Goal: Navigation & Orientation: Find specific page/section

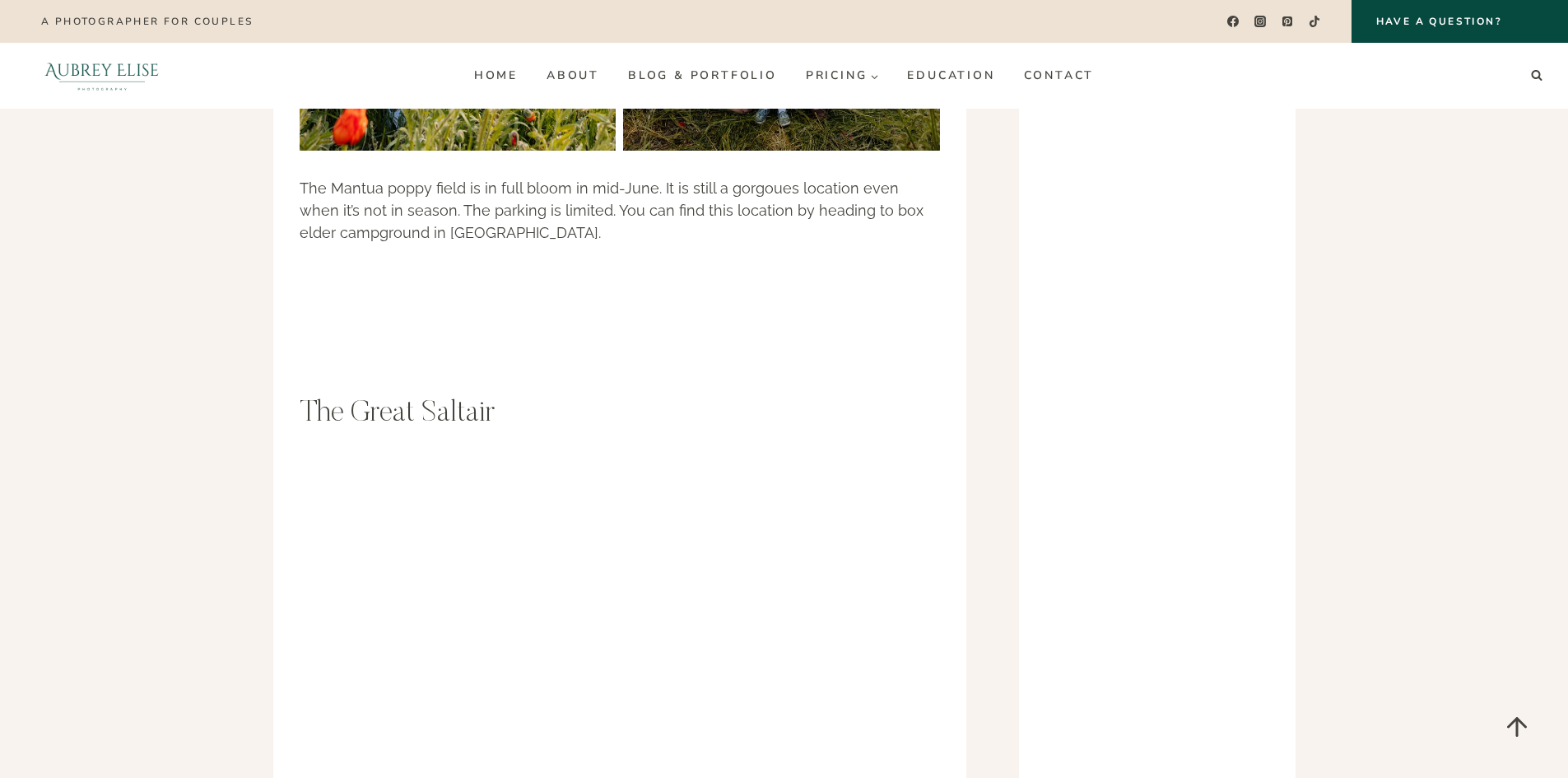
scroll to position [16796, 0]
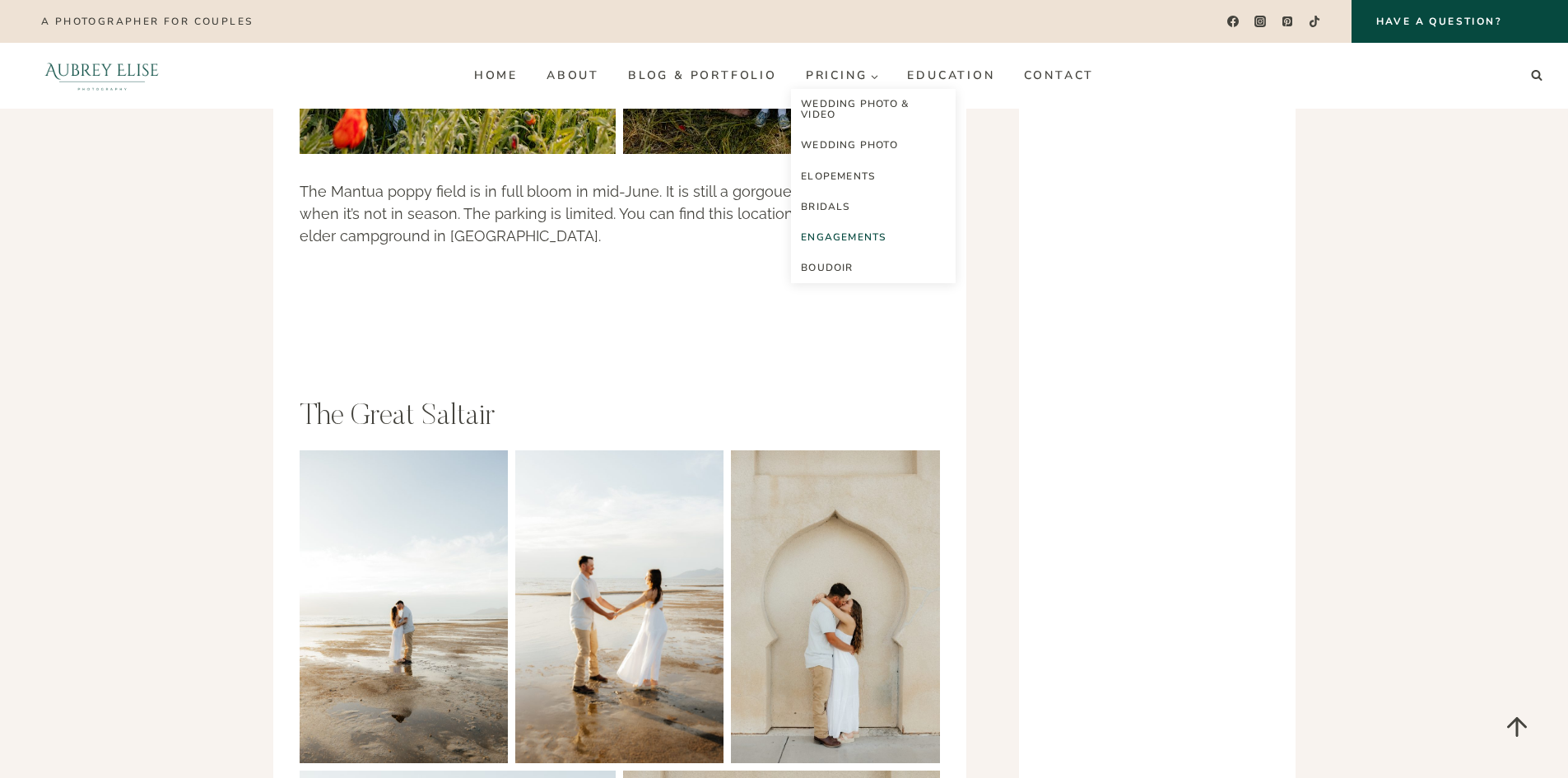
click at [844, 233] on link "Engagements" at bounding box center [872, 237] width 165 height 30
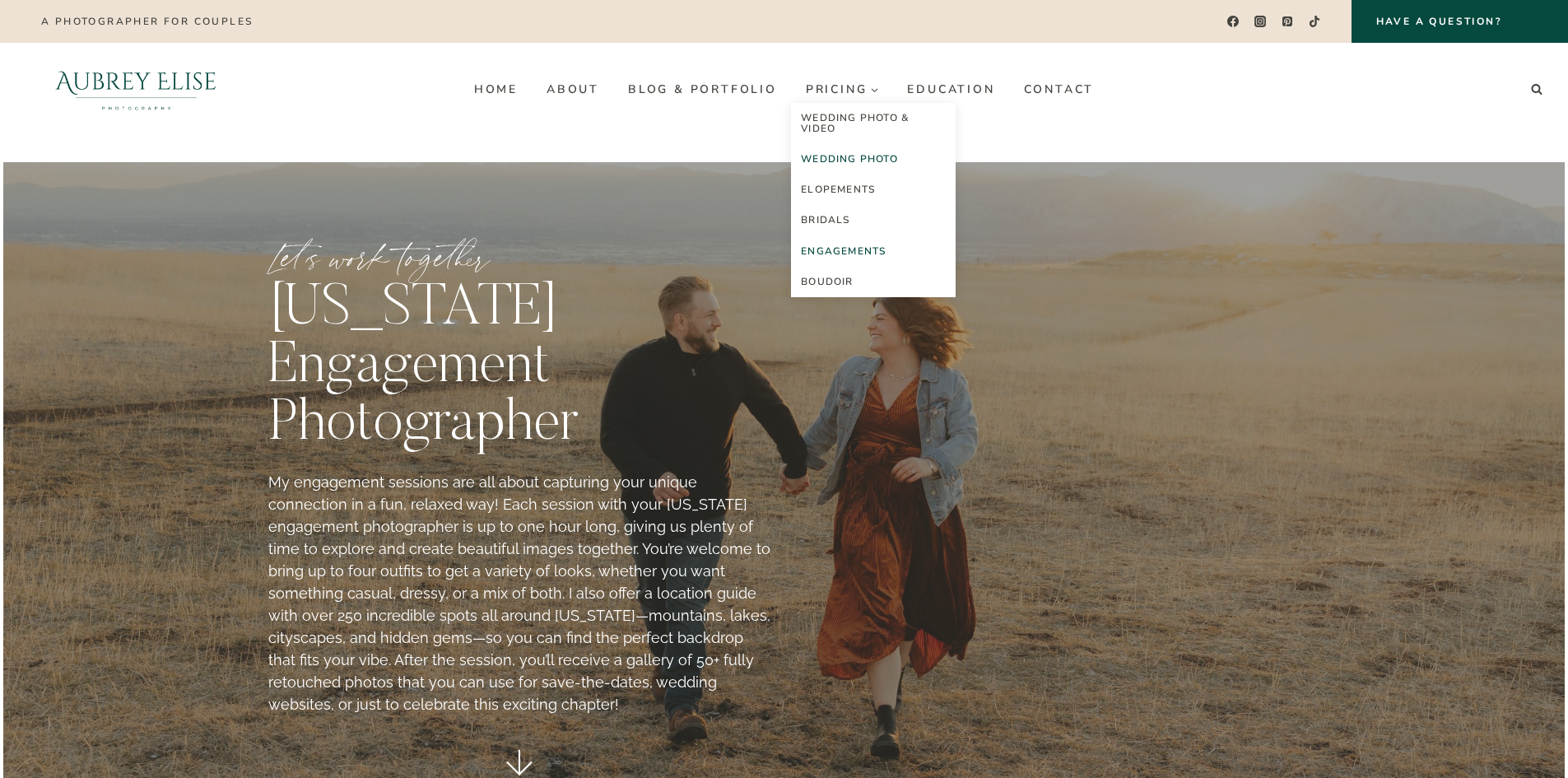
click at [858, 161] on link "Wedding Photo" at bounding box center [872, 159] width 165 height 30
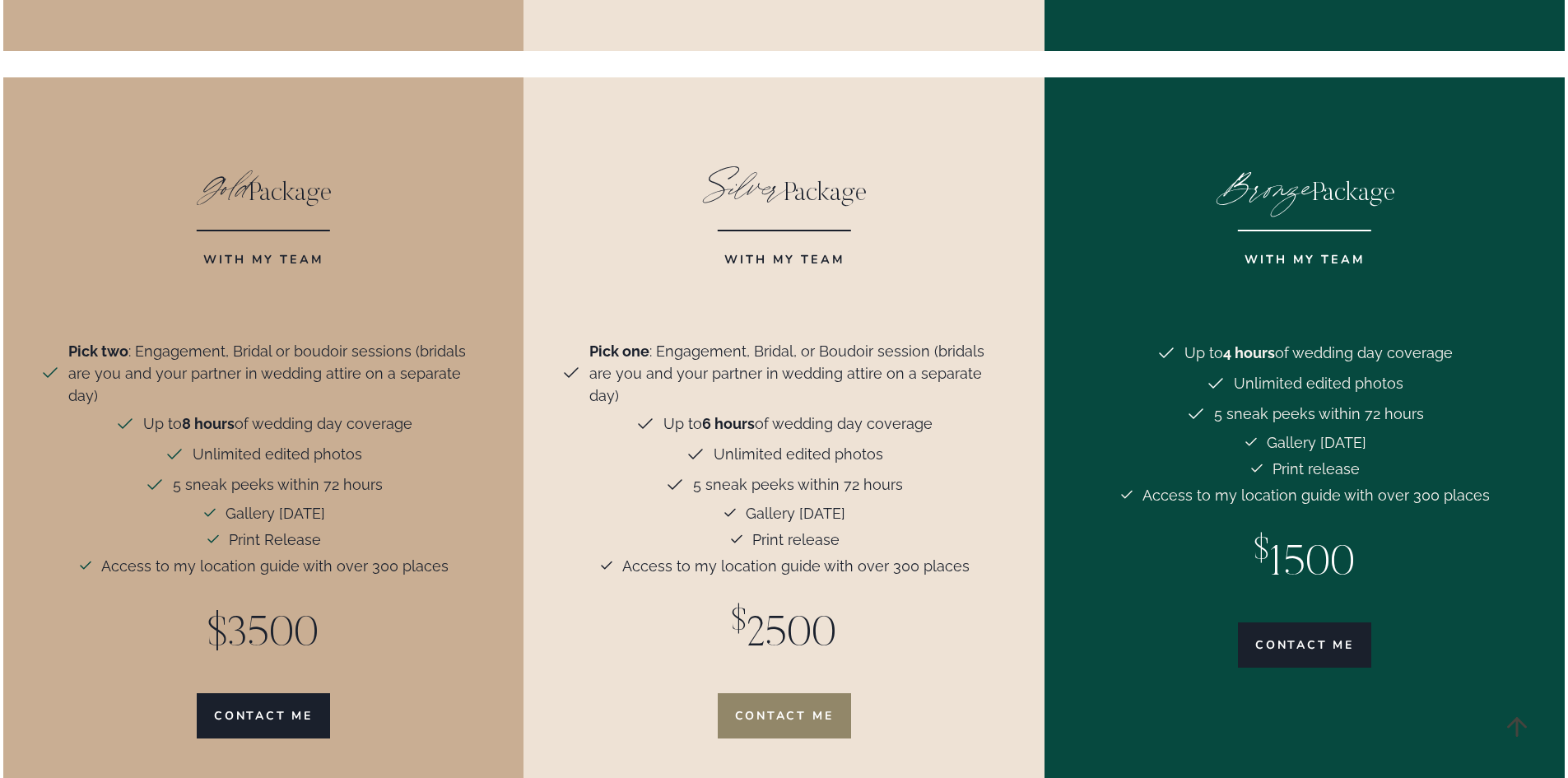
scroll to position [4983, 0]
